Goal: Information Seeking & Learning: Learn about a topic

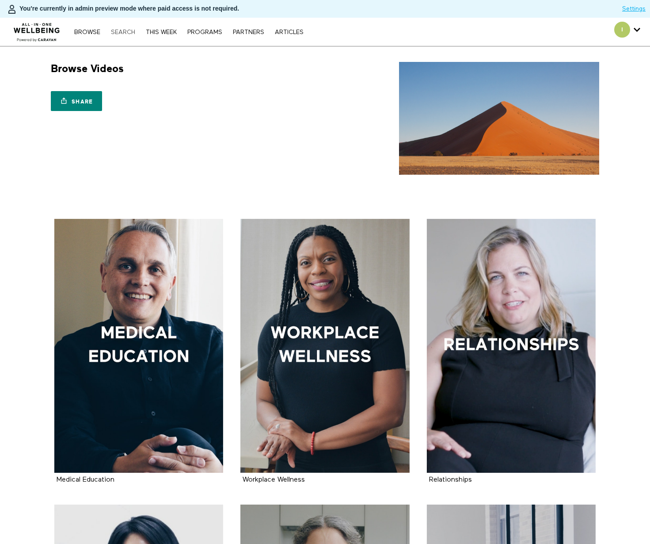
click at [126, 32] on link "Search" at bounding box center [123, 32] width 33 height 6
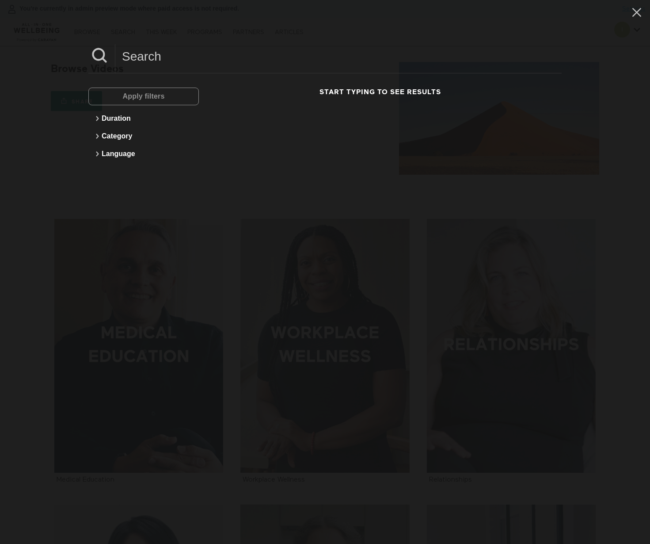
click at [134, 55] on input at bounding box center [338, 56] width 447 height 24
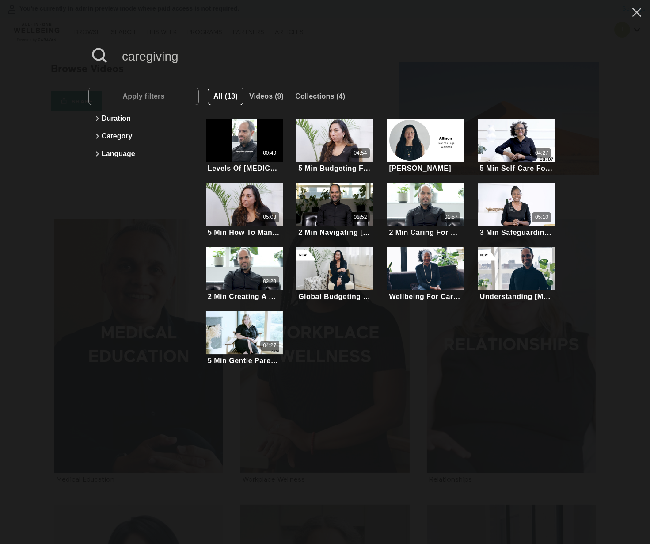
type input "caregiving"
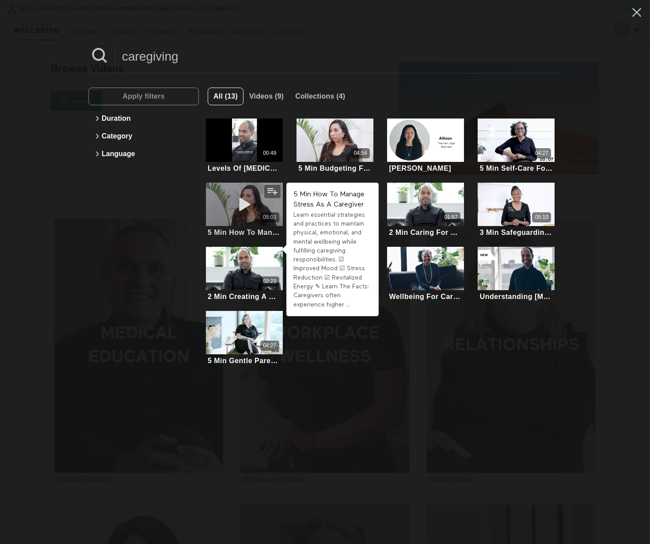
click at [231, 214] on div "05:03" at bounding box center [244, 217] width 77 height 10
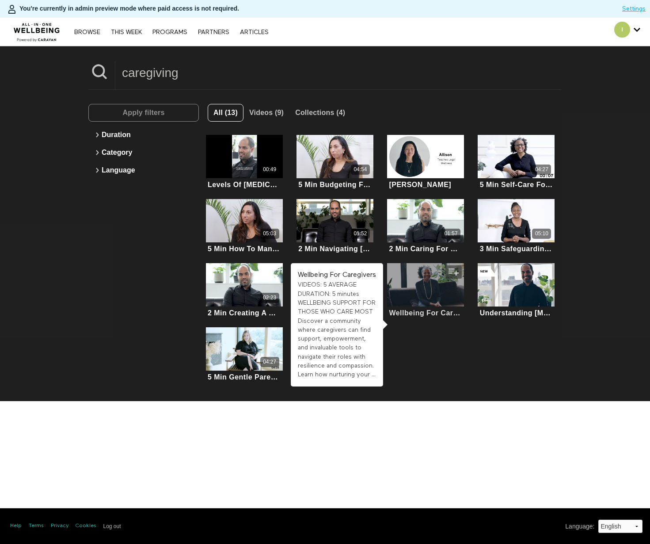
click at [429, 283] on div at bounding box center [425, 284] width 77 height 43
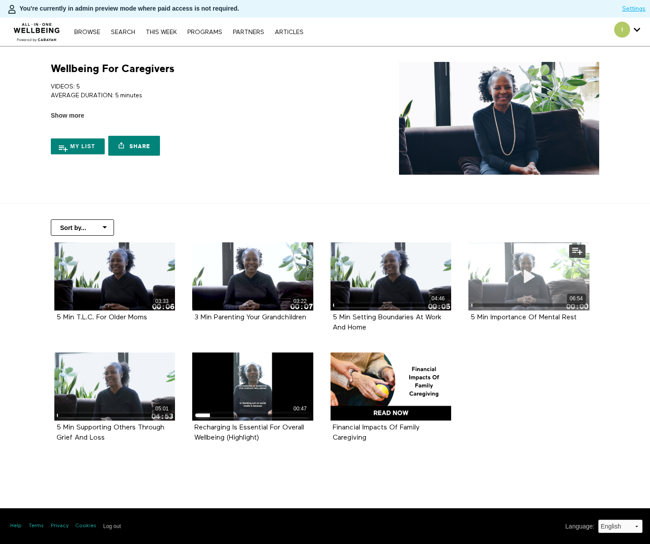
click at [538, 277] on icon at bounding box center [529, 275] width 27 height 15
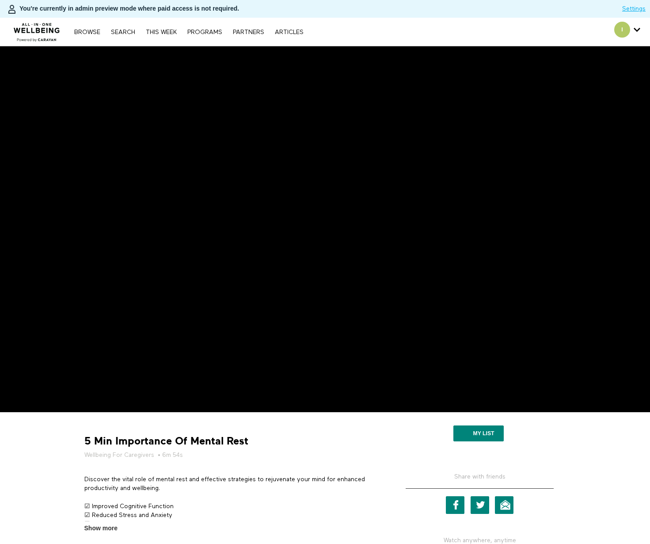
drag, startPoint x: 436, startPoint y: 45, endPoint x: 438, endPoint y: 34, distance: 11.3
click at [436, 45] on div "Browse Search THIS WEEK PROGRAMS PARTNERS ARTICLES Account settings Manage Subs…" at bounding box center [223, 32] width 447 height 28
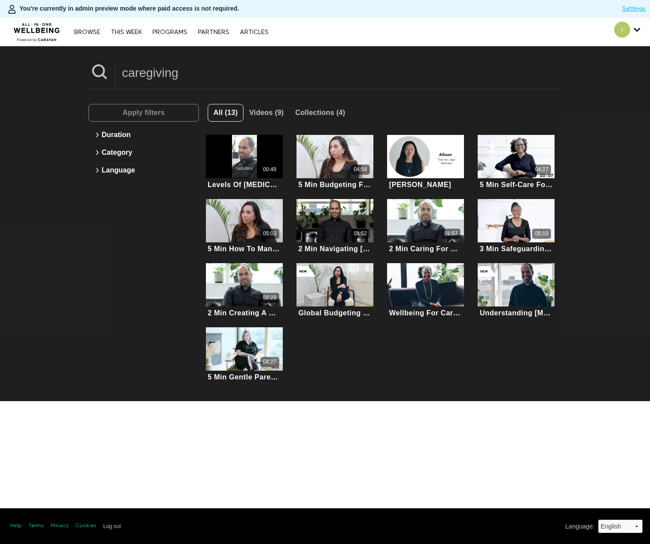
click at [199, 78] on input "caregiving" at bounding box center [338, 73] width 447 height 24
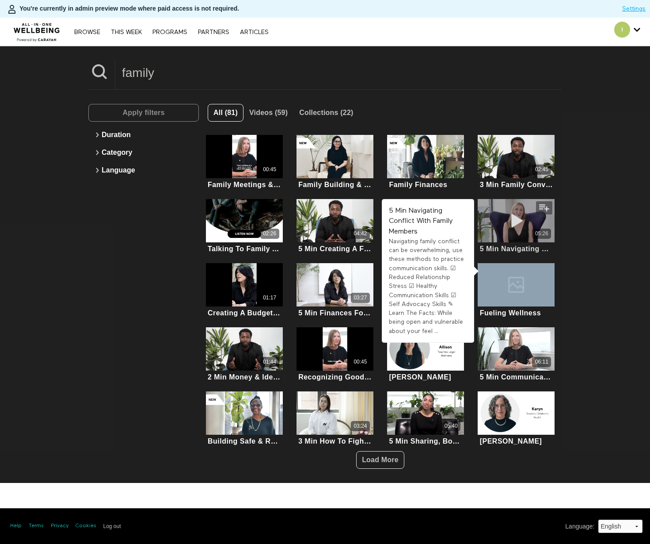
type input "family"
click at [520, 218] on icon at bounding box center [516, 220] width 27 height 15
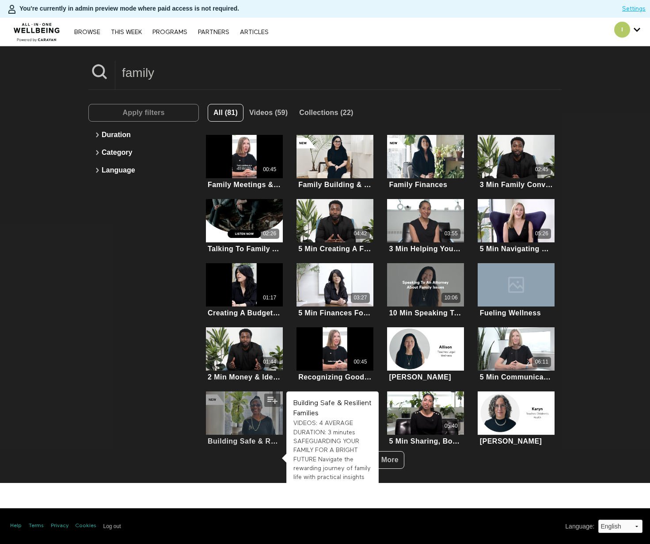
click at [256, 406] on div at bounding box center [244, 412] width 77 height 43
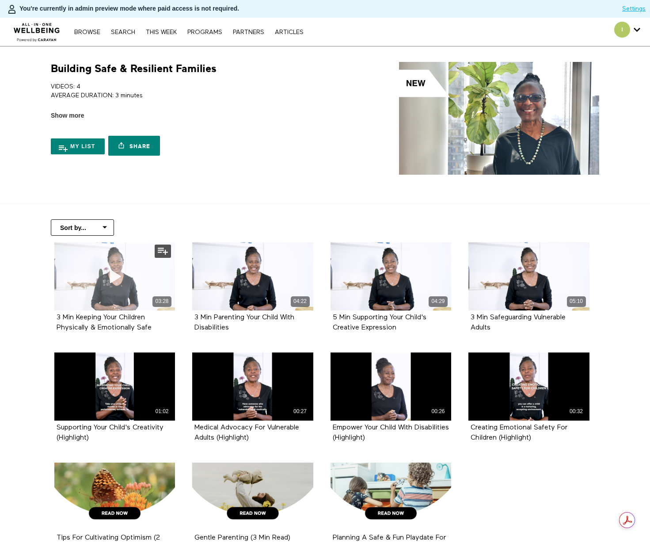
click at [106, 271] on icon at bounding box center [114, 275] width 27 height 15
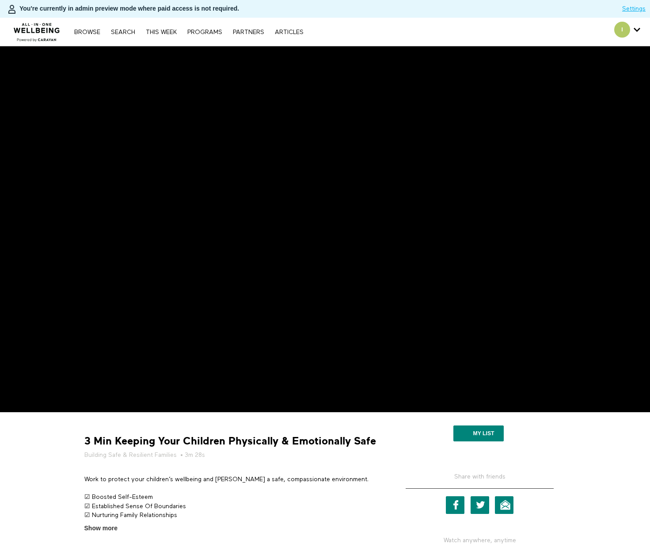
click at [299, 457] on h5 "Building Safe & Resilient Families • 3m 28s" at bounding box center [232, 455] width 296 height 9
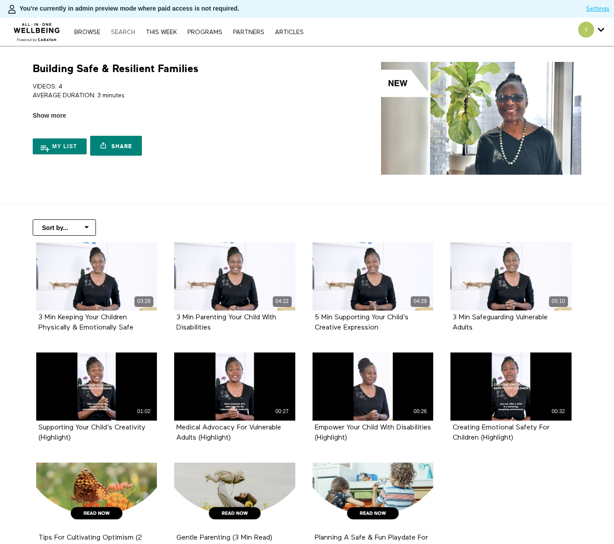
click at [131, 32] on link "Search" at bounding box center [123, 32] width 33 height 6
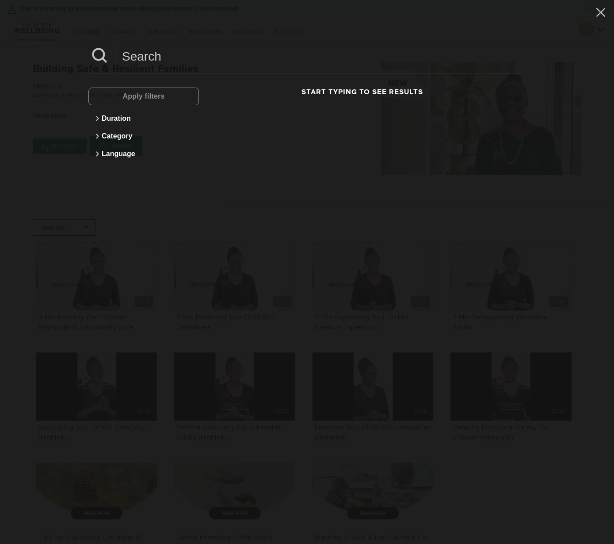
click at [149, 59] on input at bounding box center [320, 56] width 410 height 24
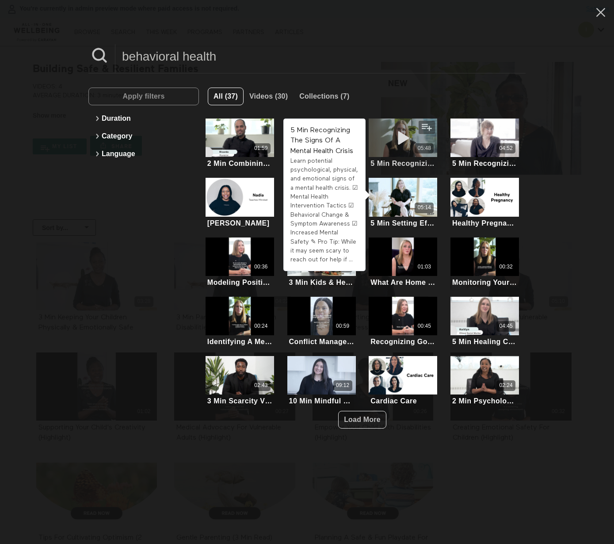
type input "behavioral health"
click at [394, 143] on icon at bounding box center [403, 137] width 27 height 15
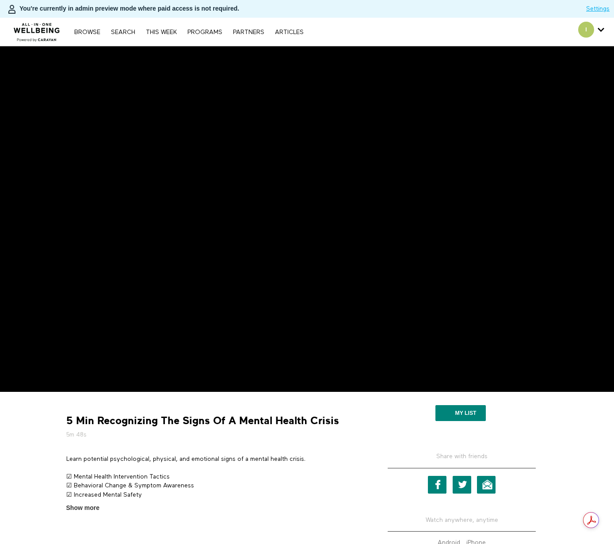
click at [115, 35] on nav "Browse Search THIS WEEK PROGRAMS PARTNERS ARTICLES Account settings Manage Subs…" at bounding box center [189, 31] width 238 height 9
click at [119, 31] on link "Search" at bounding box center [123, 32] width 33 height 6
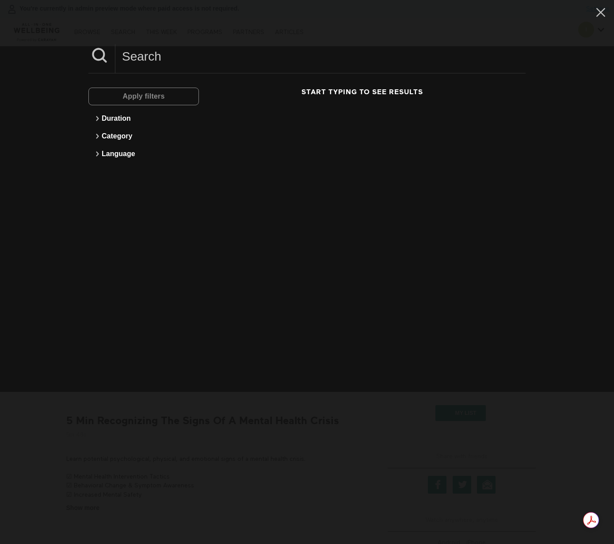
click at [157, 55] on input at bounding box center [320, 56] width 410 height 24
type input "m"
click at [597, 11] on icon at bounding box center [601, 12] width 17 height 15
